Goal: Information Seeking & Learning: Learn about a topic

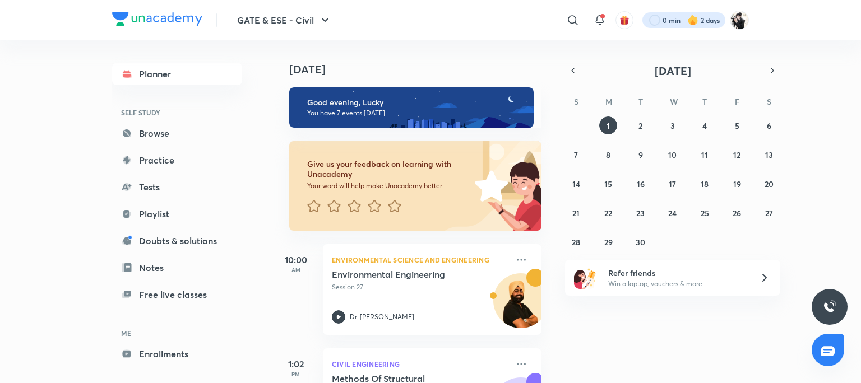
click at [711, 20] on div at bounding box center [683, 20] width 83 height 16
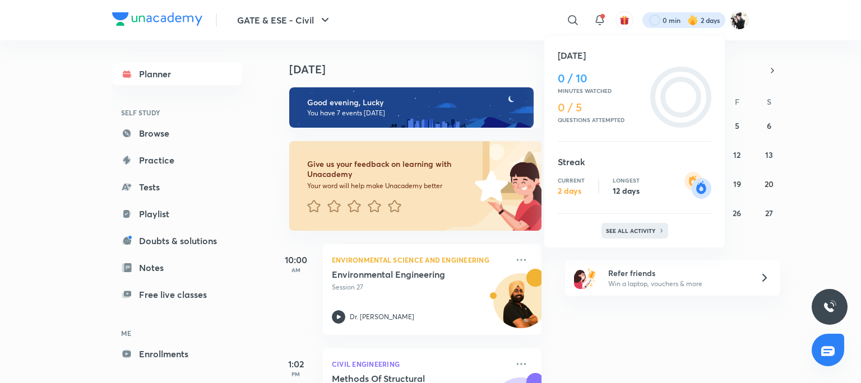
click at [654, 235] on div "See all activity" at bounding box center [635, 231] width 67 height 16
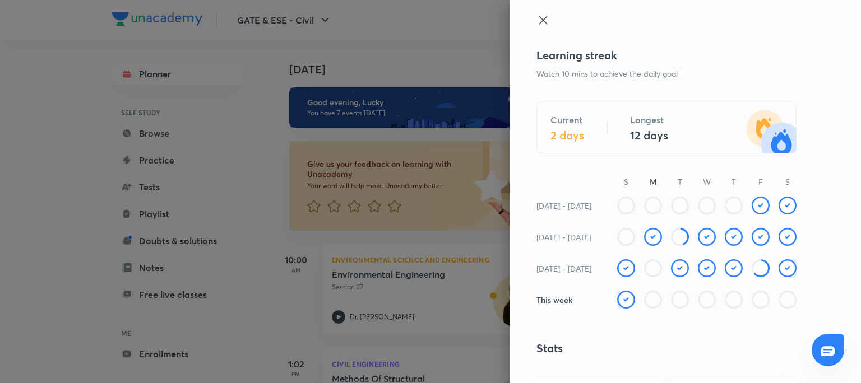
click at [539, 21] on icon at bounding box center [543, 20] width 8 height 8
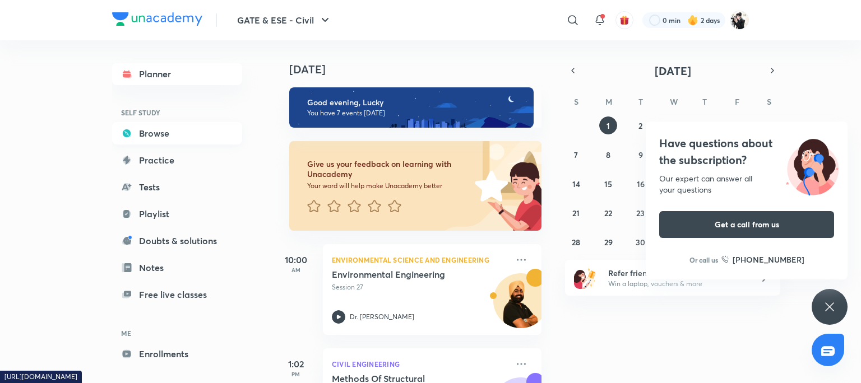
click at [149, 136] on link "Browse" at bounding box center [177, 133] width 130 height 22
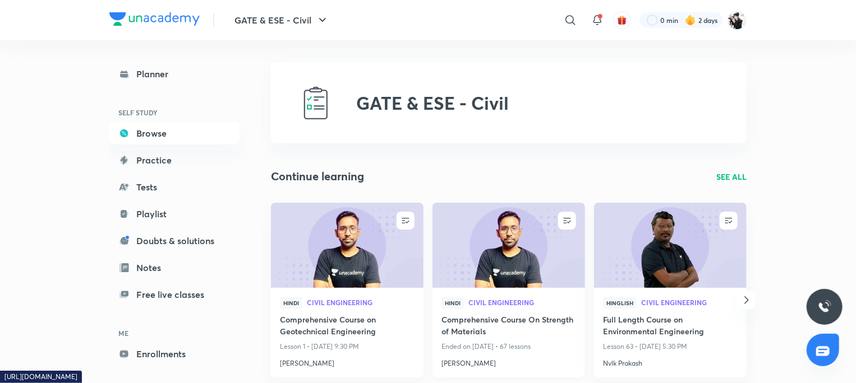
click at [495, 322] on h4 "Comprehensive Course On Strength of Materials" at bounding box center [508, 327] width 135 height 26
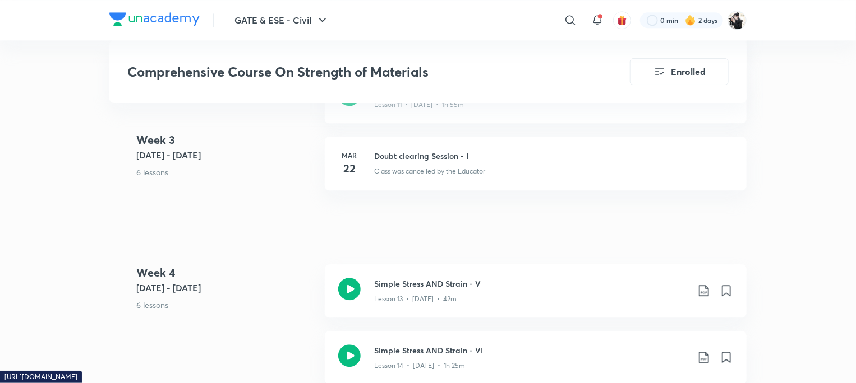
scroll to position [1570, 0]
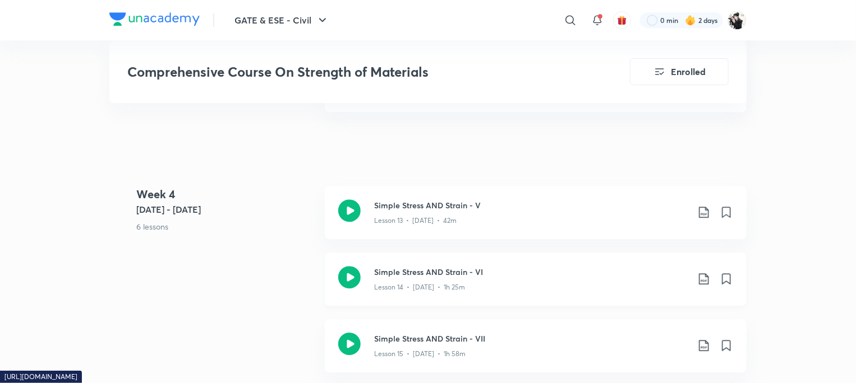
click at [425, 272] on h3 "Simple Stress AND Strain - VI" at bounding box center [531, 272] width 314 height 12
